Goal: Communication & Community: Answer question/provide support

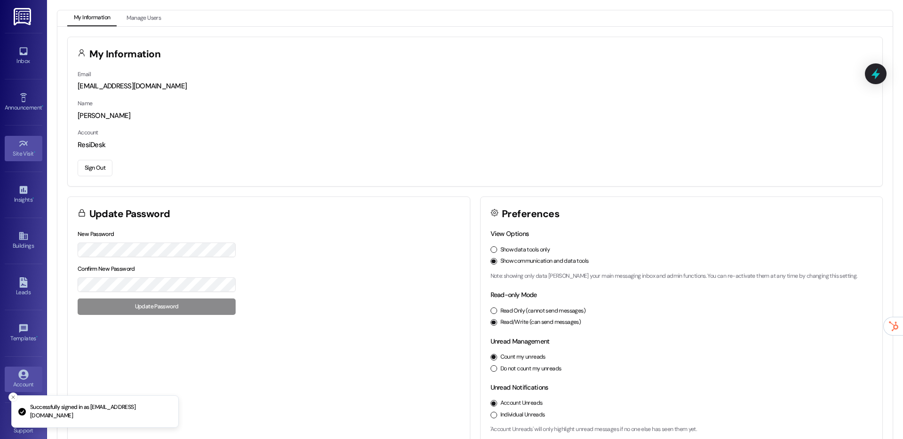
click at [13, 140] on link "Site Visit •" at bounding box center [24, 148] width 38 height 25
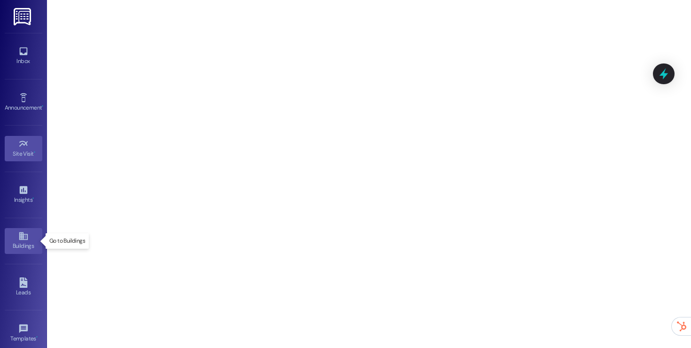
click at [15, 244] on div "Buildings" at bounding box center [23, 245] width 47 height 9
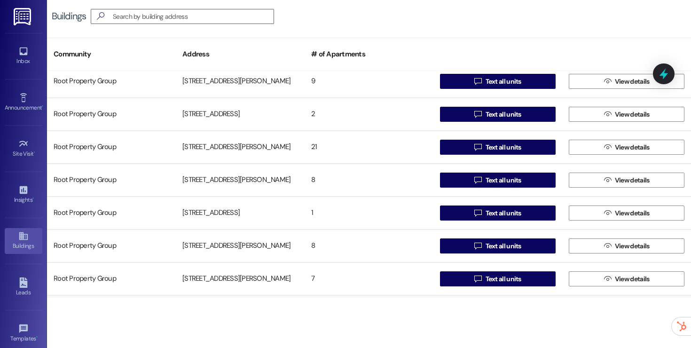
scroll to position [1695, 0]
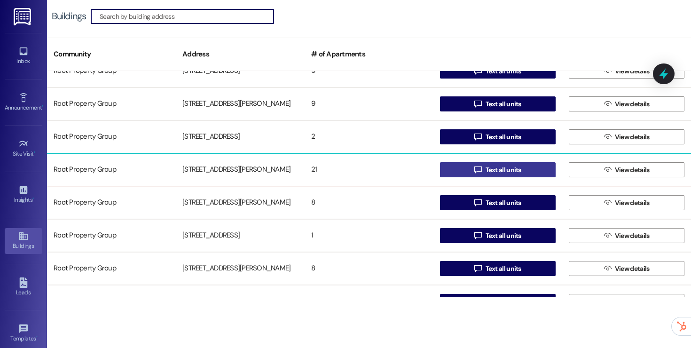
click at [486, 168] on span "Text all units" at bounding box center [504, 170] width 36 height 10
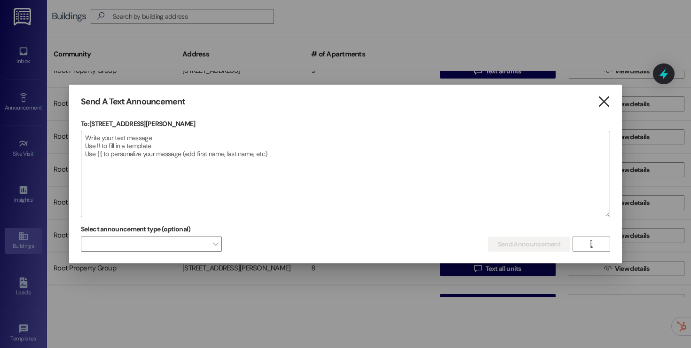
click at [607, 104] on icon "" at bounding box center [604, 102] width 13 height 10
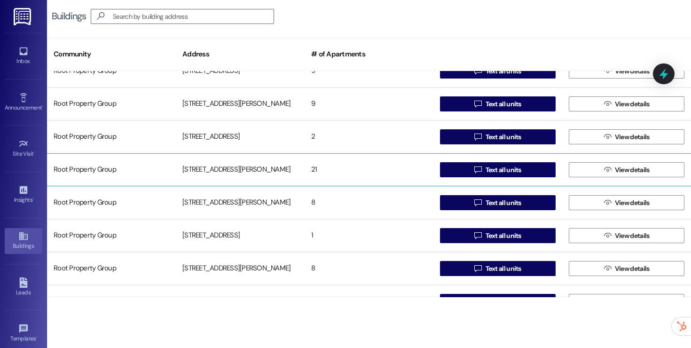
click at [329, 175] on div "21" at bounding box center [369, 169] width 129 height 19
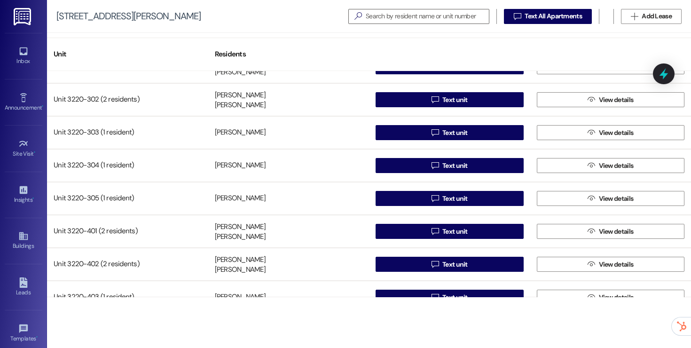
scroll to position [187, 0]
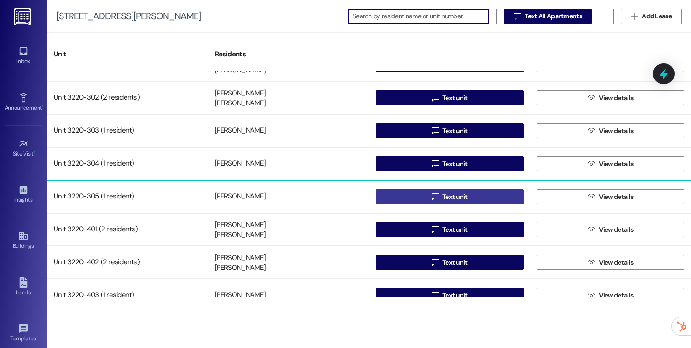
click at [389, 196] on button " Text unit" at bounding box center [450, 196] width 148 height 15
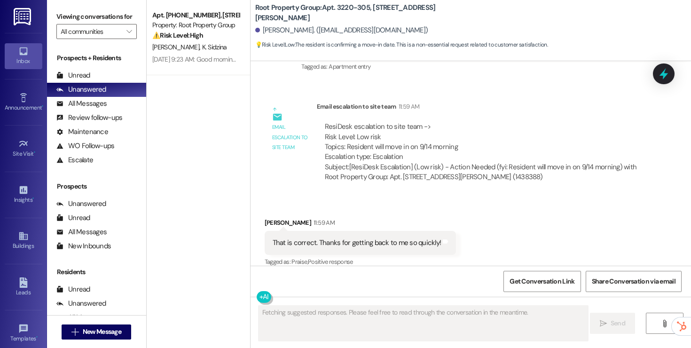
scroll to position [1709, 0]
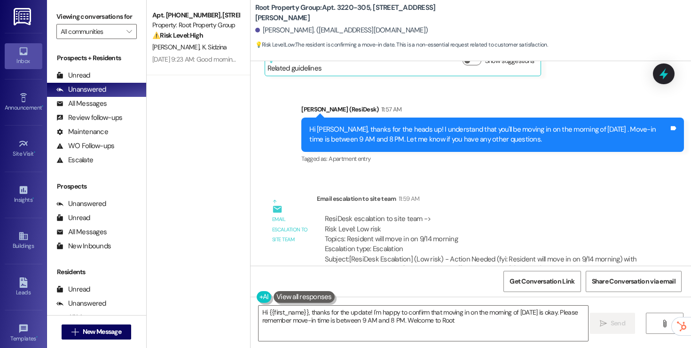
type textarea "Hi {{first_name}}, thanks for the update! I'm happy to confirm that moving in o…"
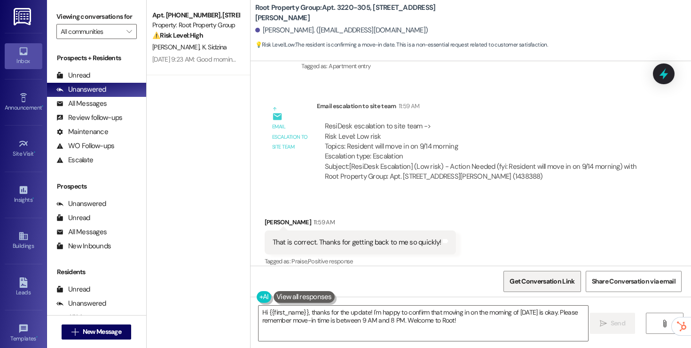
click at [543, 278] on span "Get Conversation Link" at bounding box center [542, 281] width 65 height 10
